Goal: Find specific page/section: Find specific page/section

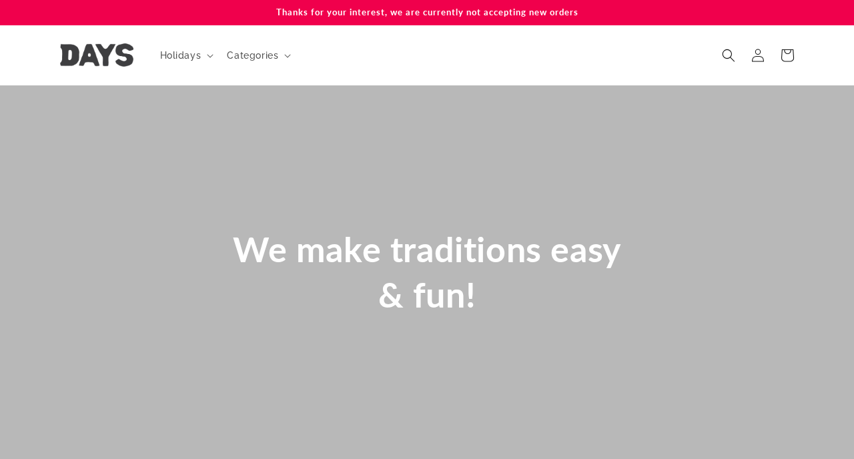
scroll to position [0, 2499]
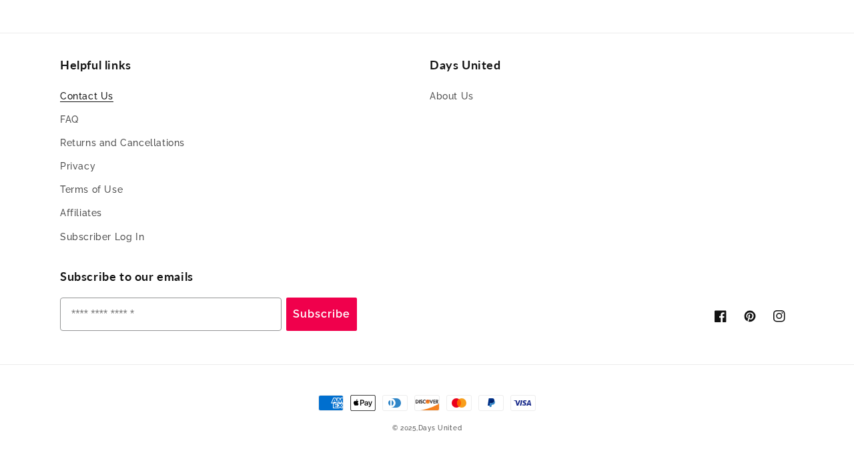
click at [77, 103] on link "Contact Us" at bounding box center [86, 98] width 53 height 20
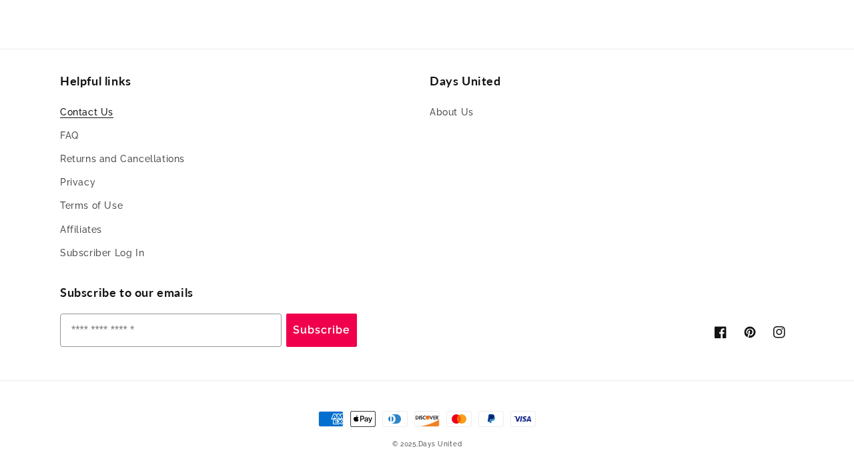
scroll to position [467, 0]
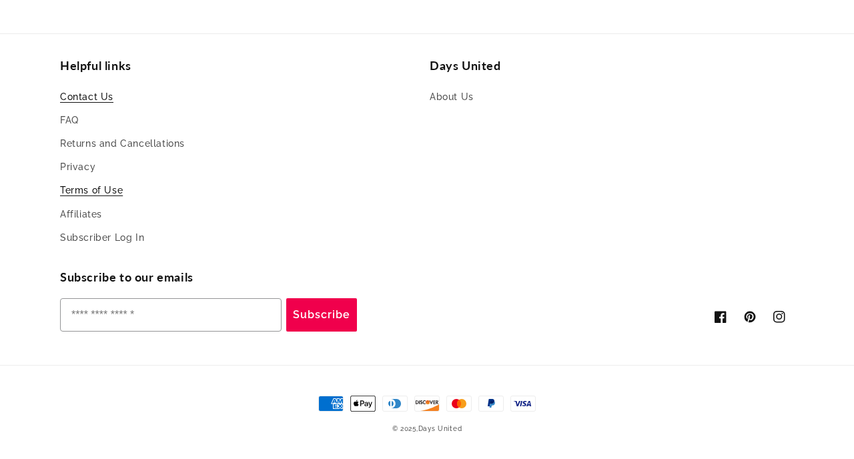
click at [87, 193] on link "Terms of Use" at bounding box center [91, 190] width 63 height 23
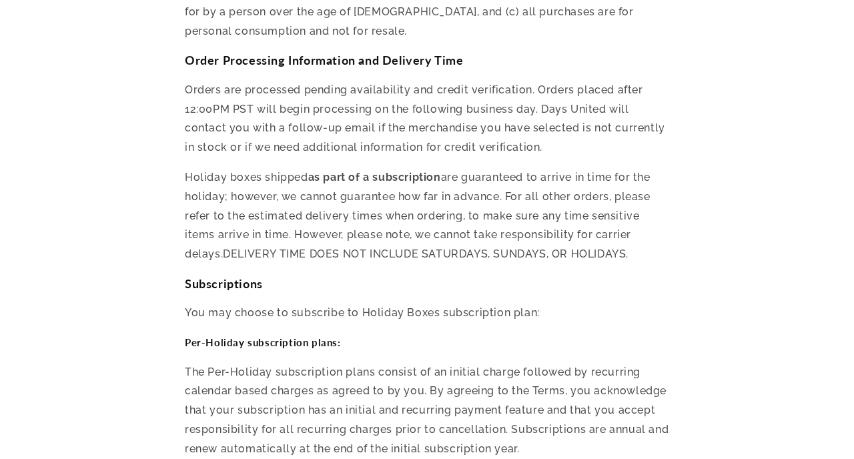
scroll to position [4419, 0]
